Goal: Information Seeking & Learning: Learn about a topic

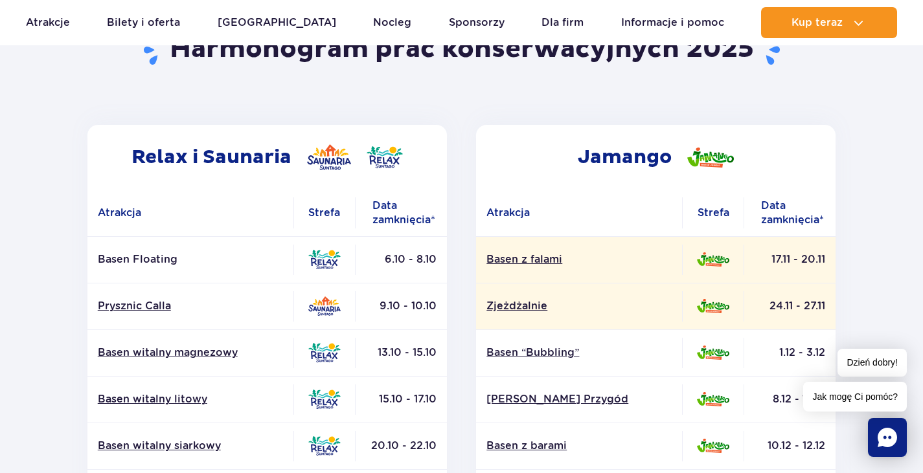
scroll to position [130, 0]
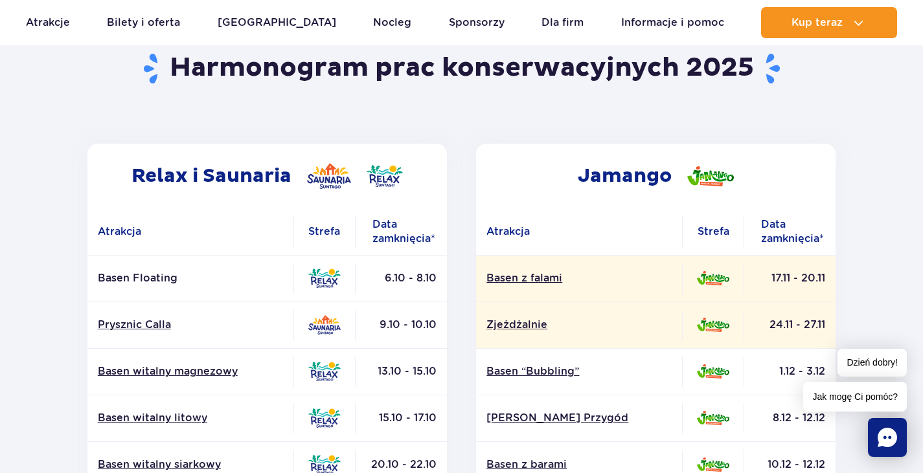
click at [141, 275] on p "Basen Floating" at bounding box center [190, 278] width 185 height 14
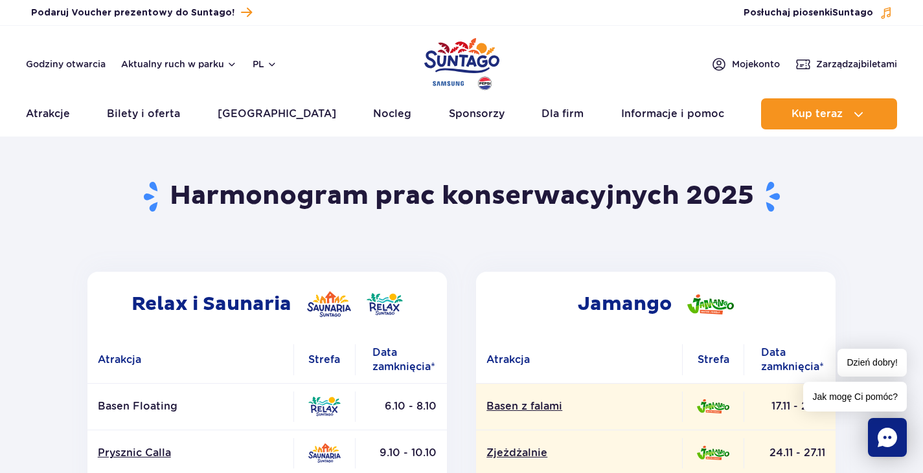
scroll to position [0, 0]
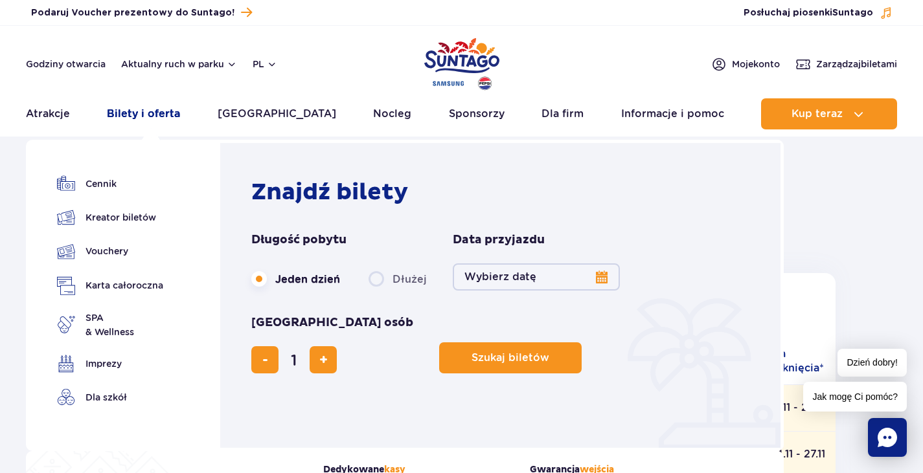
click at [164, 109] on link "Bilety i oferta" at bounding box center [143, 113] width 73 height 31
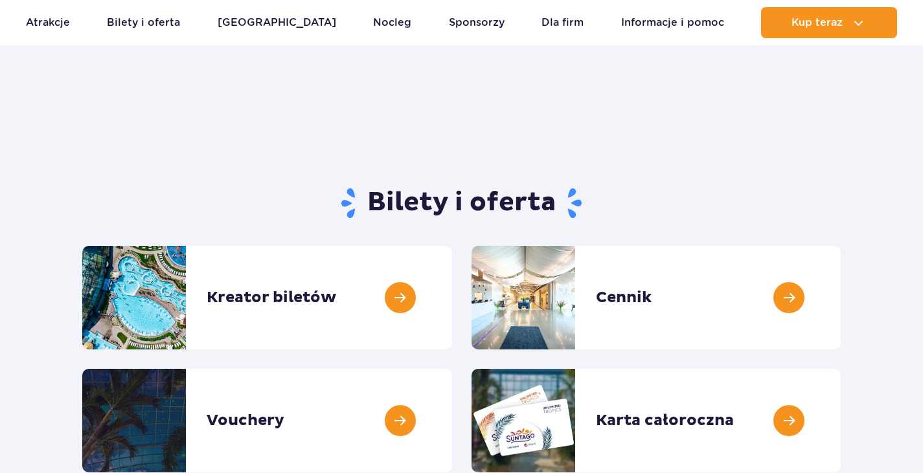
scroll to position [65, 0]
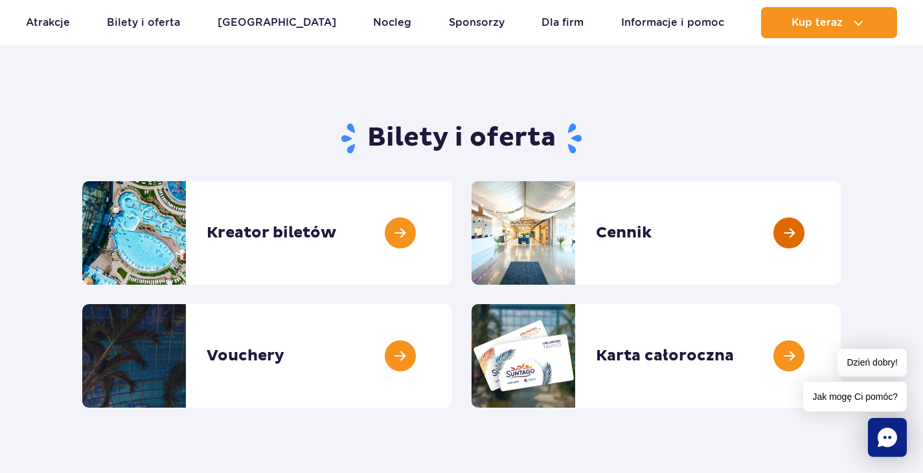
click at [841, 224] on link at bounding box center [841, 233] width 0 height 104
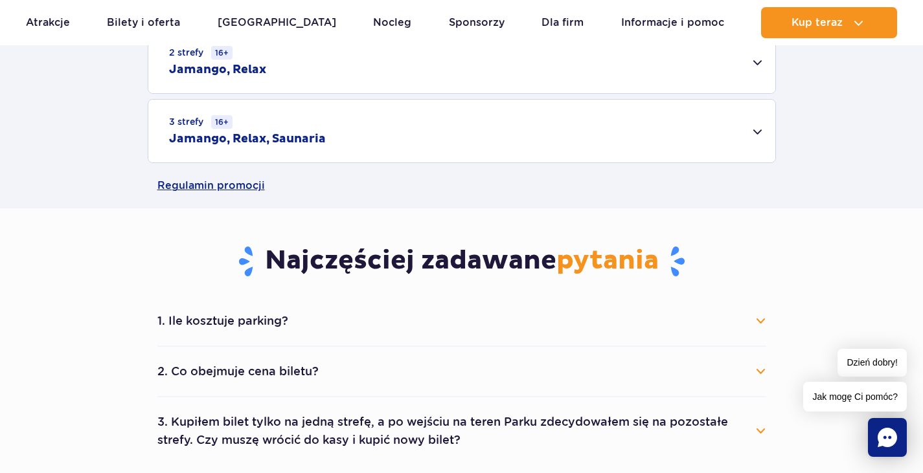
scroll to position [583, 0]
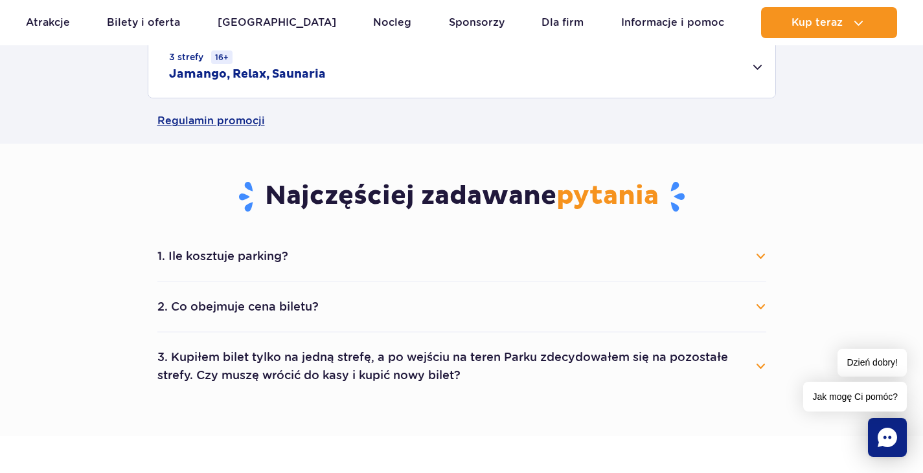
click at [769, 256] on div "1. Ile kosztuje parking? Parking kosztuje 25 zł za każdy rozpoczęty dzień kalen…" at bounding box center [462, 316] width 628 height 168
click at [765, 254] on button "1. Ile kosztuje parking?" at bounding box center [461, 256] width 609 height 28
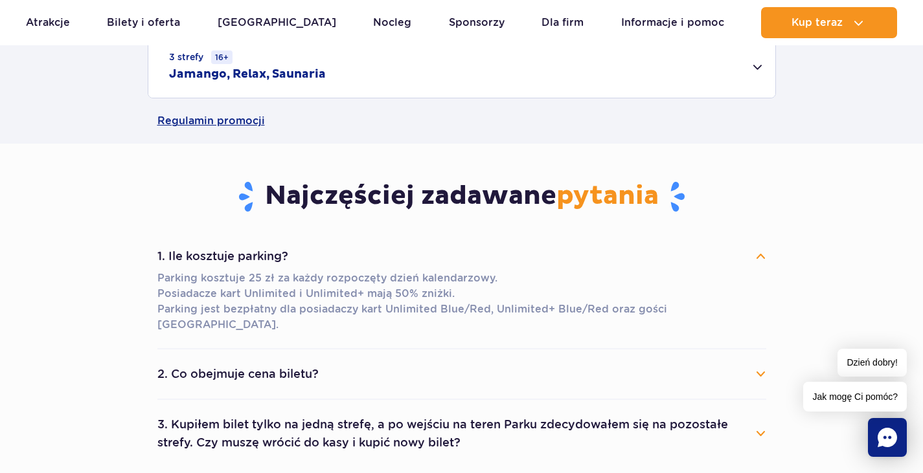
click at [765, 254] on button "1. Ile kosztuje parking?" at bounding box center [461, 256] width 609 height 28
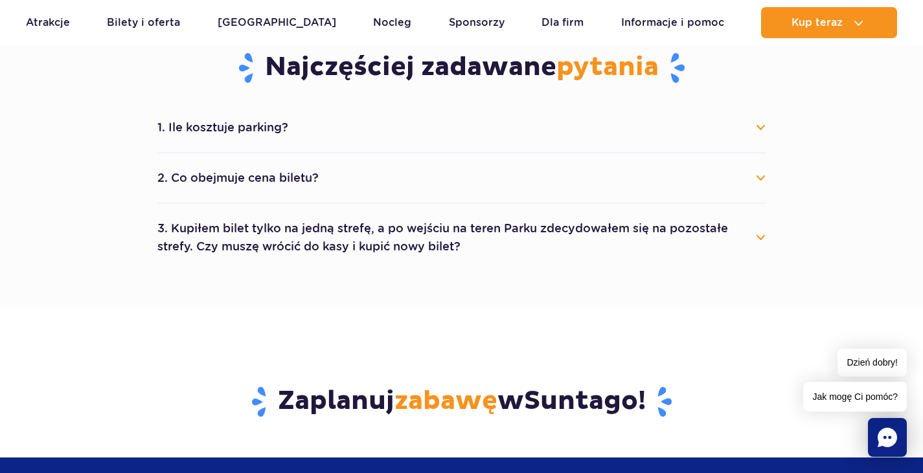
scroll to position [712, 0]
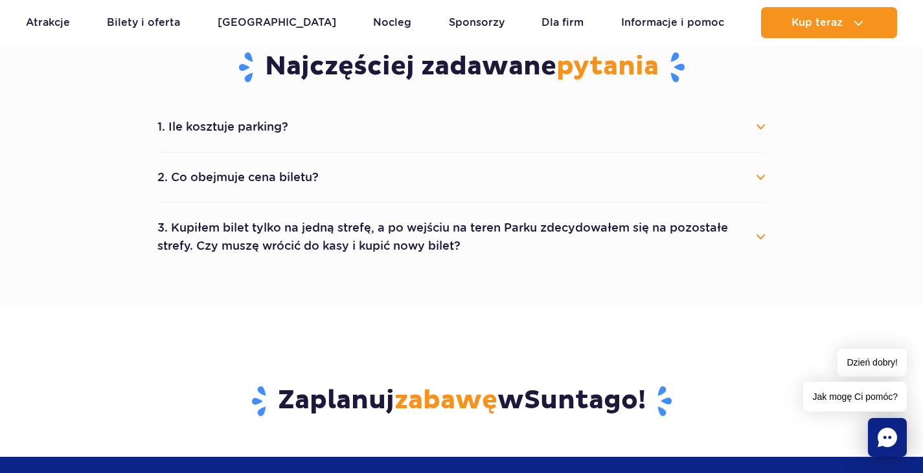
click at [756, 237] on button "3. Kupiłem bilet tylko na jedną strefę, a po wejściu na teren Parku zdecydowałe…" at bounding box center [461, 237] width 609 height 47
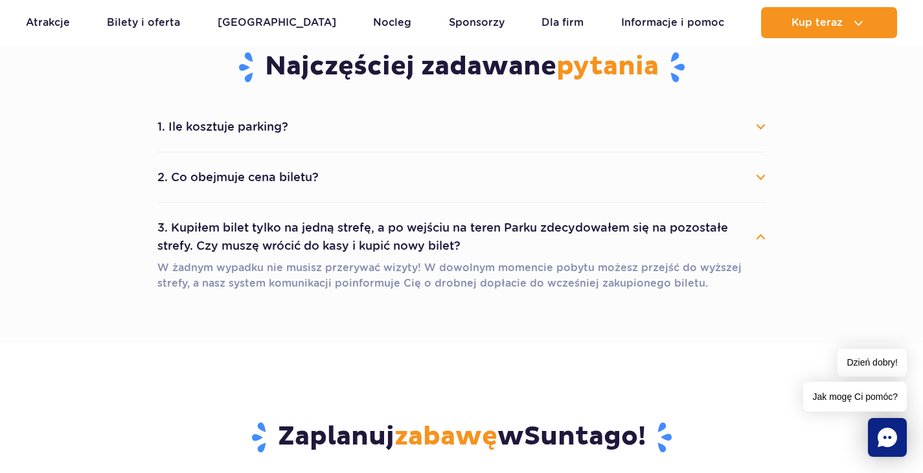
click at [756, 237] on button "3. Kupiłem bilet tylko na jedną strefę, a po wejściu na teren Parku zdecydowałe…" at bounding box center [461, 237] width 609 height 47
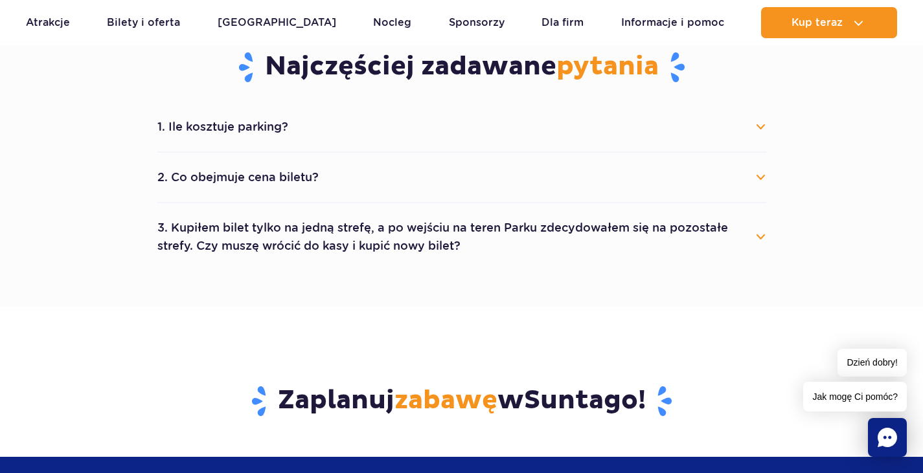
click at [757, 176] on button "2. Co obejmuje cena biletu?" at bounding box center [461, 177] width 609 height 28
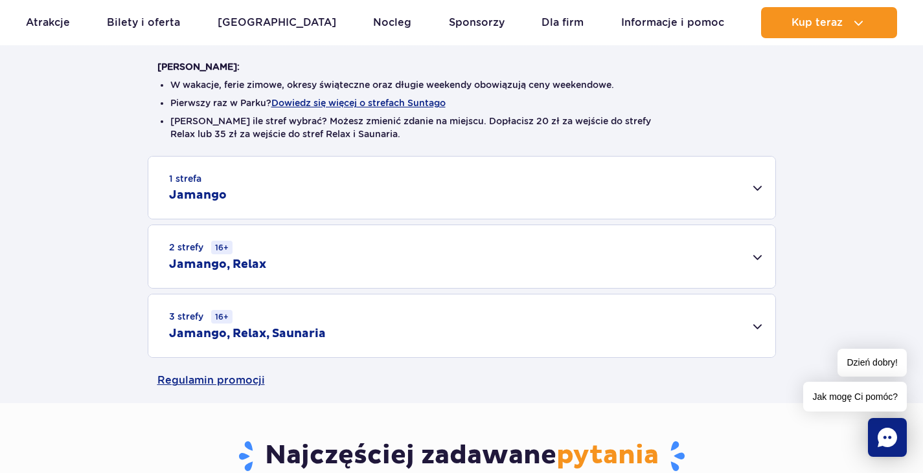
scroll to position [324, 0]
click at [762, 251] on div "2 strefy 16+ Jamango, Relax" at bounding box center [461, 256] width 627 height 63
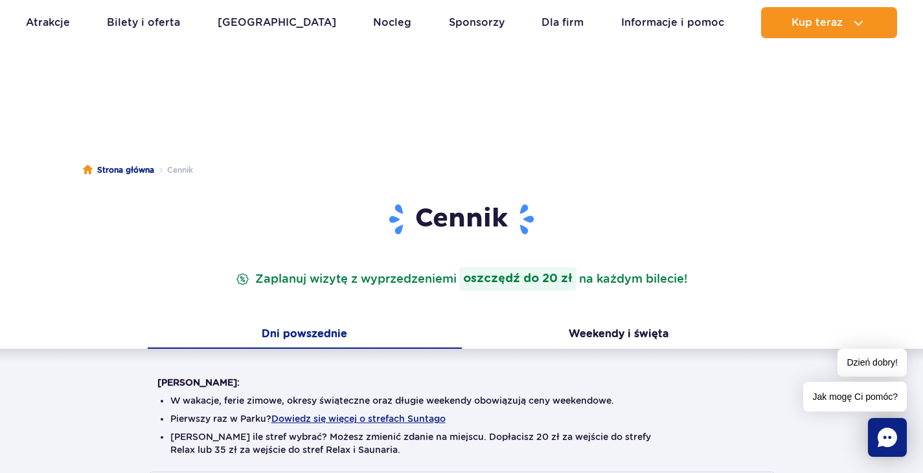
scroll to position [0, 0]
